Goal: Transaction & Acquisition: Purchase product/service

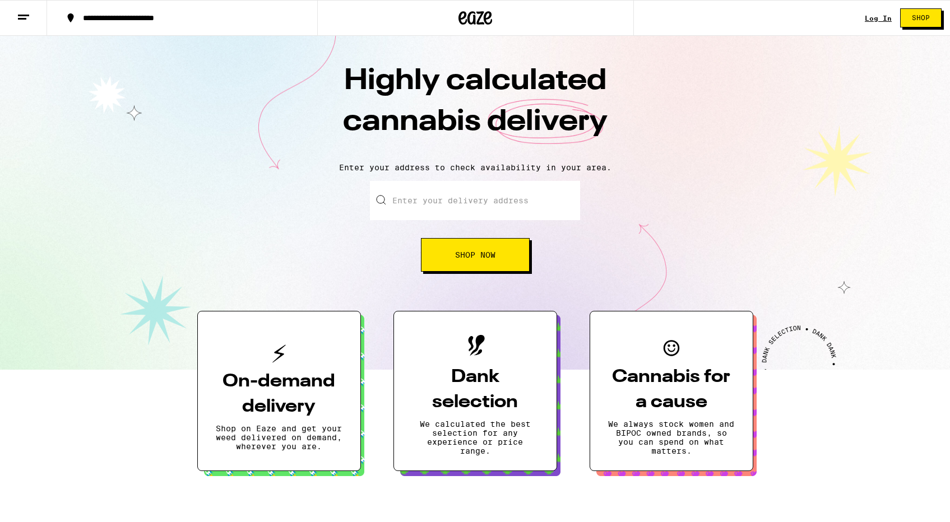
click at [487, 198] on input "Enter your delivery address" at bounding box center [475, 200] width 210 height 39
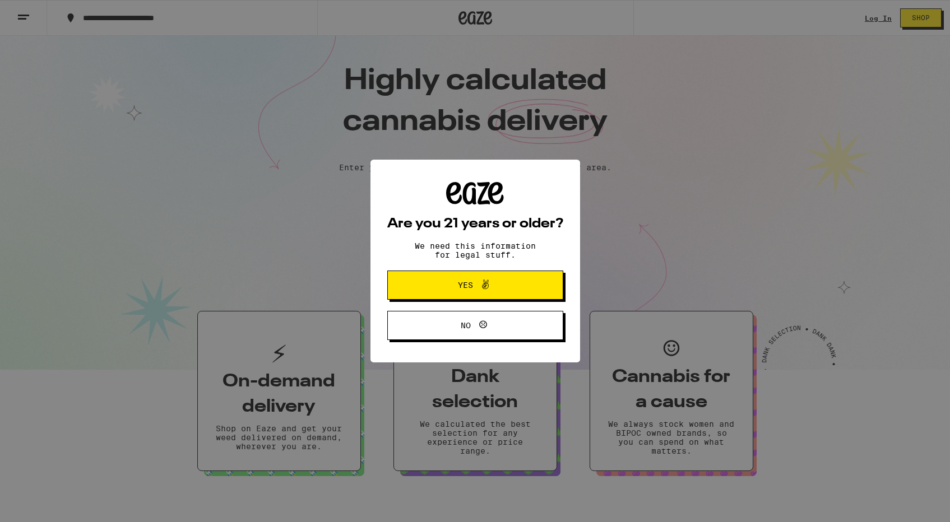
click at [491, 284] on icon at bounding box center [485, 284] width 13 height 13
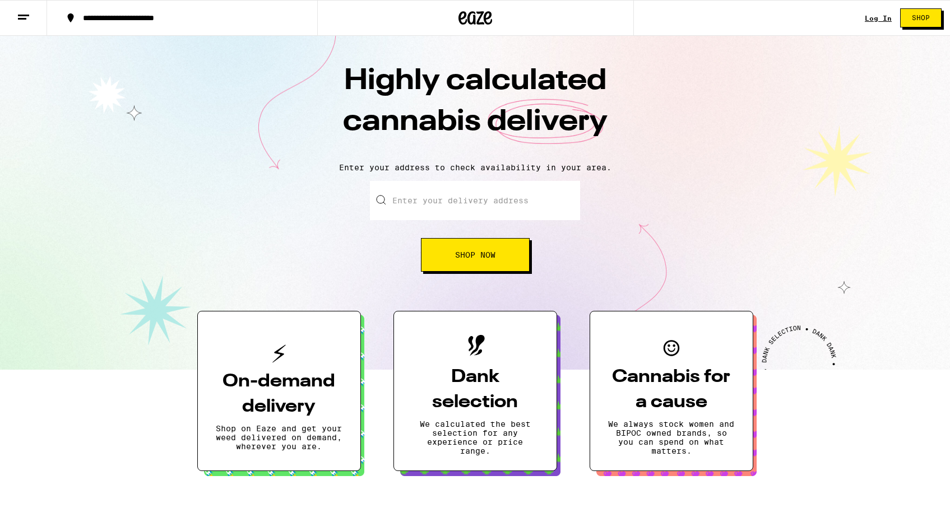
click at [481, 259] on span "Shop Now" at bounding box center [475, 255] width 40 height 8
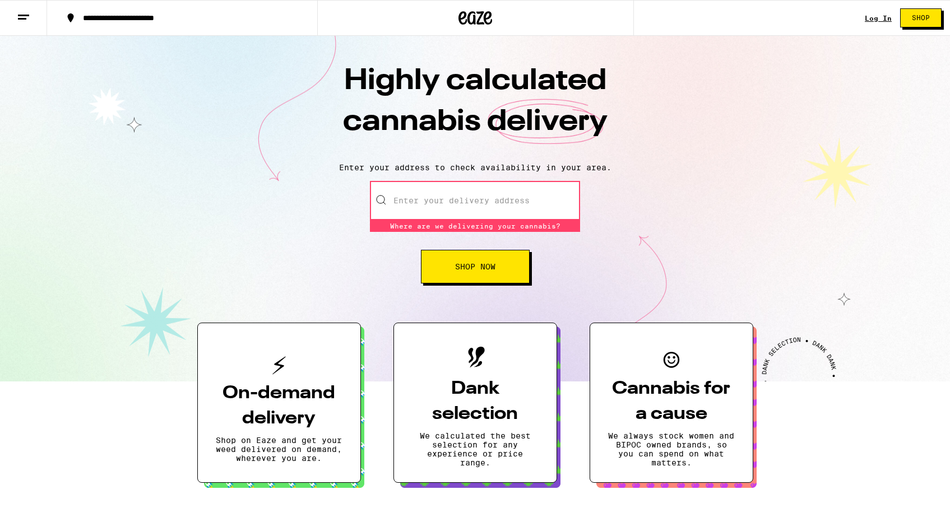
click at [468, 206] on input "Enter your delivery address" at bounding box center [475, 200] width 210 height 39
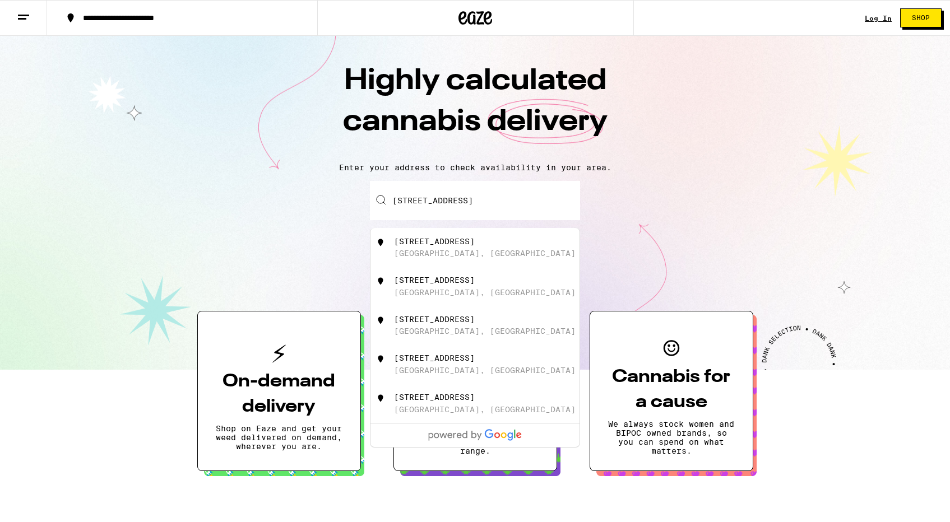
click at [473, 251] on div "[STREET_ADDRESS]" at bounding box center [494, 247] width 200 height 21
type input "[STREET_ADDRESS]"
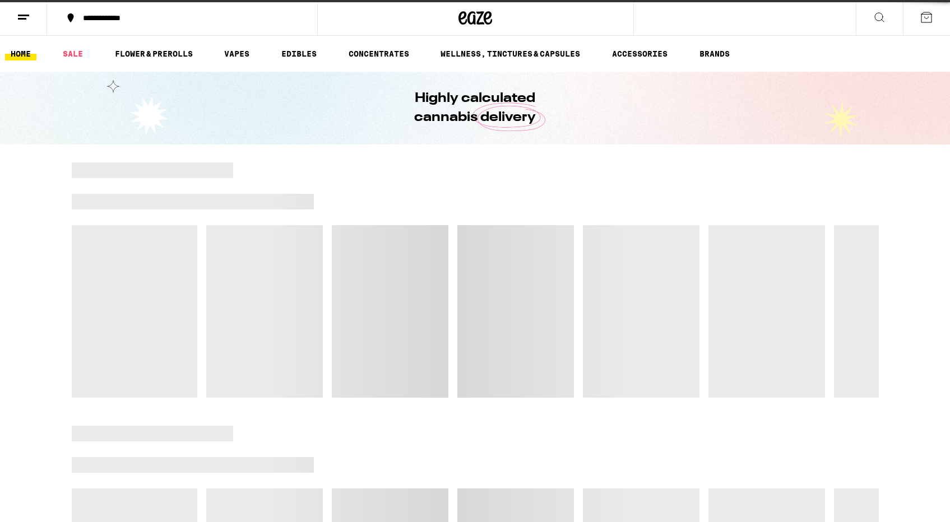
click at [472, 263] on div at bounding box center [475, 280] width 807 height 235
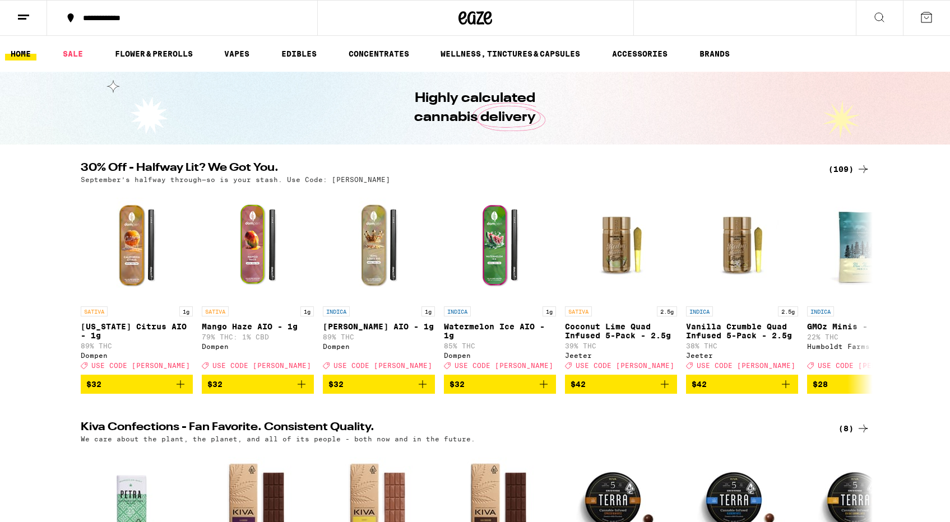
click at [877, 12] on icon at bounding box center [879, 17] width 13 height 13
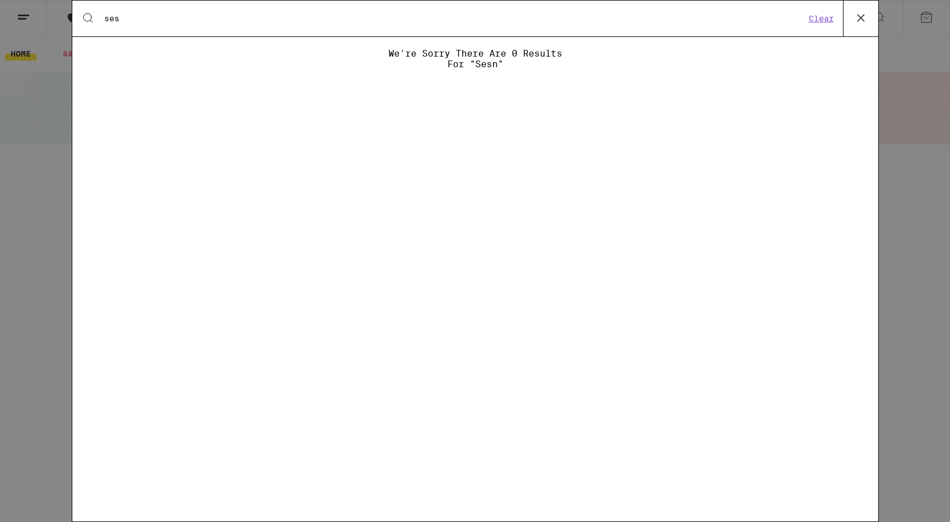
type input "se"
